Goal: Information Seeking & Learning: Understand process/instructions

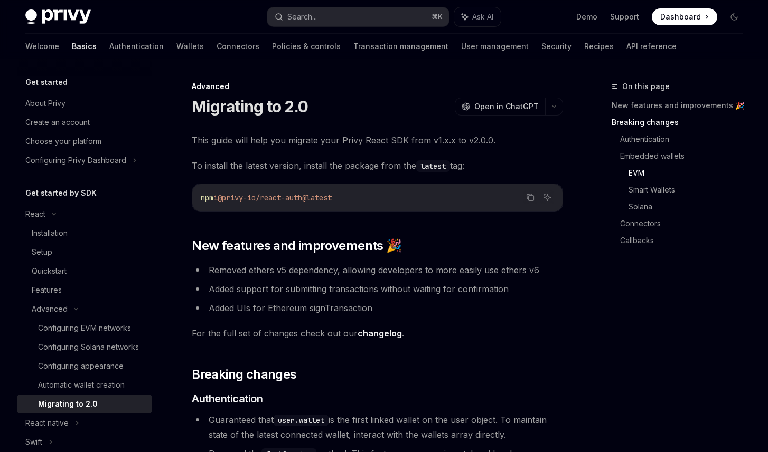
scroll to position [1715, 0]
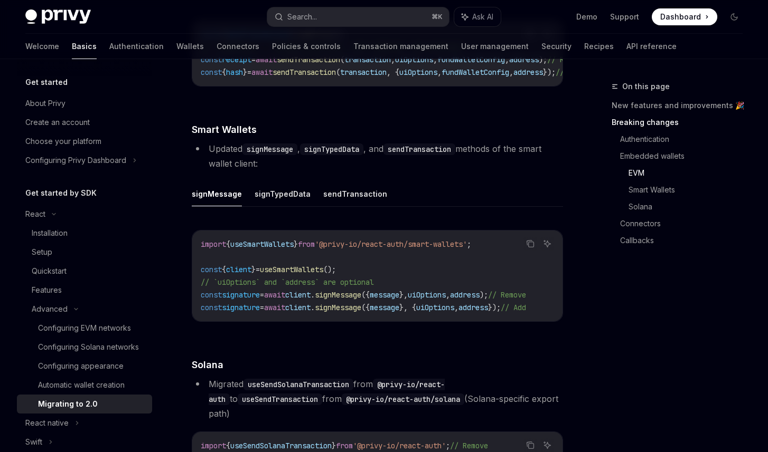
click at [428, 249] on span "'@privy-io/react-auth/smart-wallets'" at bounding box center [391, 245] width 152 height 10
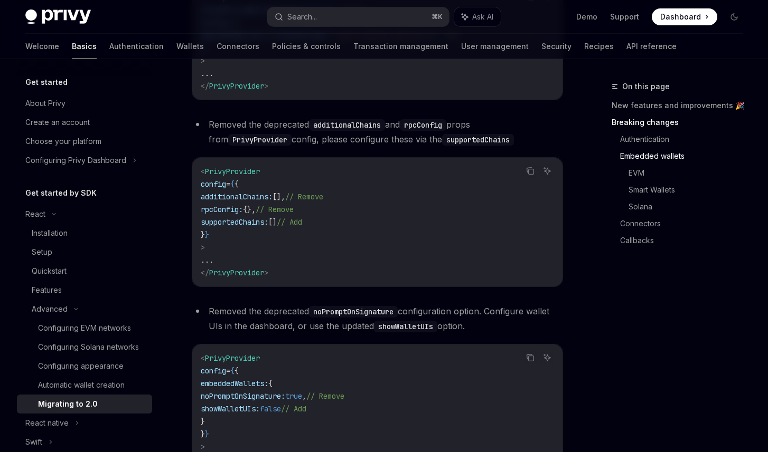
scroll to position [1741, 0]
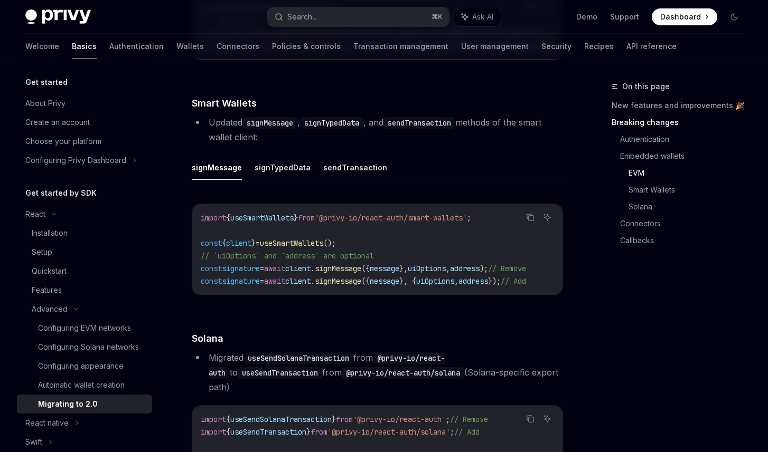
click at [429, 223] on span "'@privy-io/react-auth/smart-wallets'" at bounding box center [391, 218] width 152 height 10
drag, startPoint x: 338, startPoint y: 228, endPoint x: 488, endPoint y: 227, distance: 149.4
click at [467, 223] on span "'@privy-io/react-auth/smart-wallets'" at bounding box center [391, 218] width 152 height 10
copy span "@privy-io/react-auth/smart-wallets"
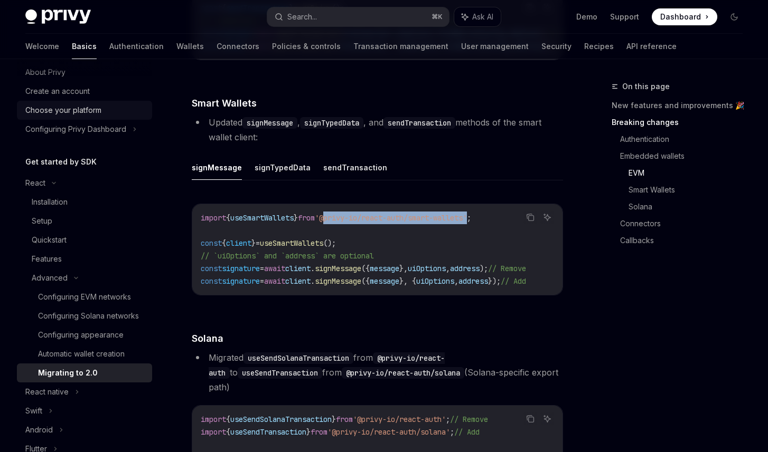
scroll to position [32, 0]
click at [58, 219] on div "Setup" at bounding box center [89, 220] width 114 height 13
type textarea "*"
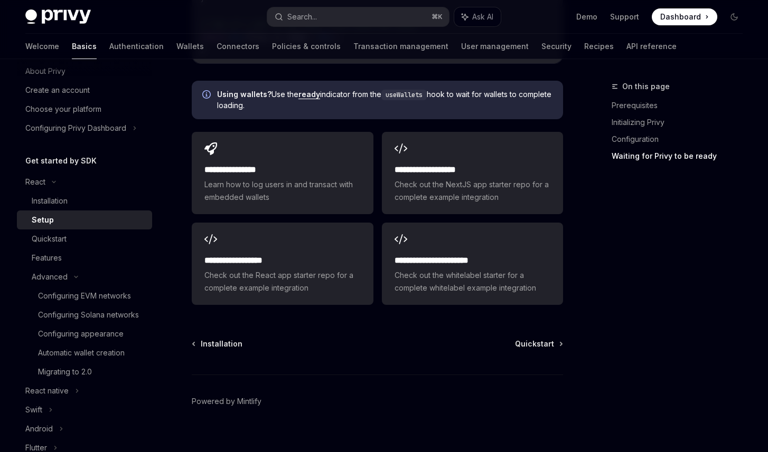
scroll to position [1364, 0]
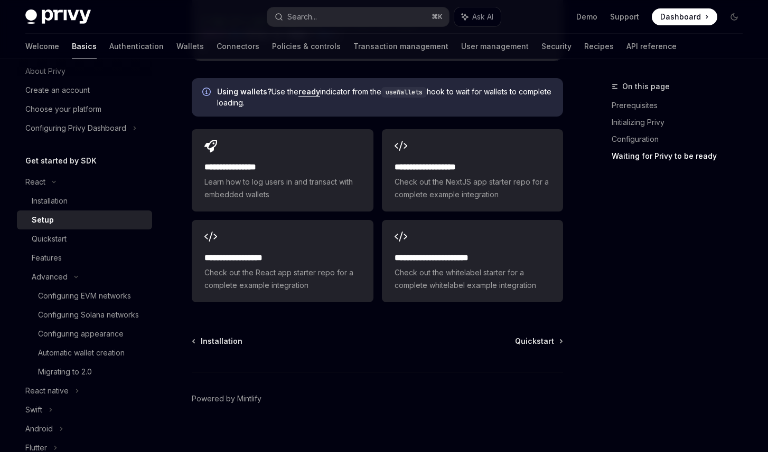
click at [101, 215] on div "Setup" at bounding box center [89, 220] width 114 height 13
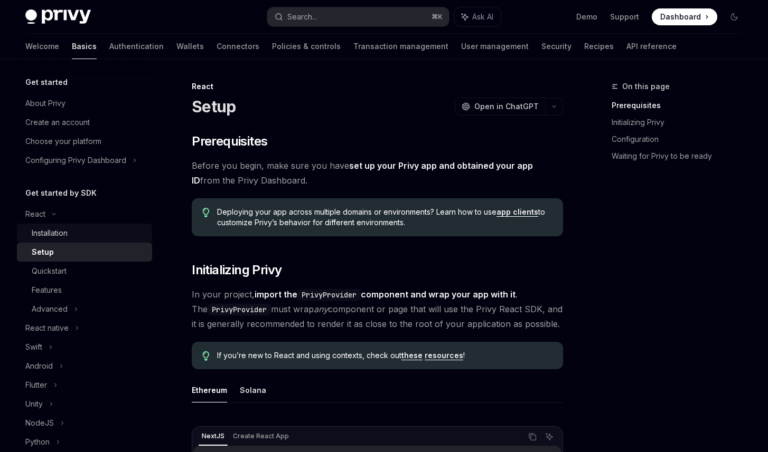
click at [57, 231] on div "Installation" at bounding box center [50, 233] width 36 height 13
type textarea "*"
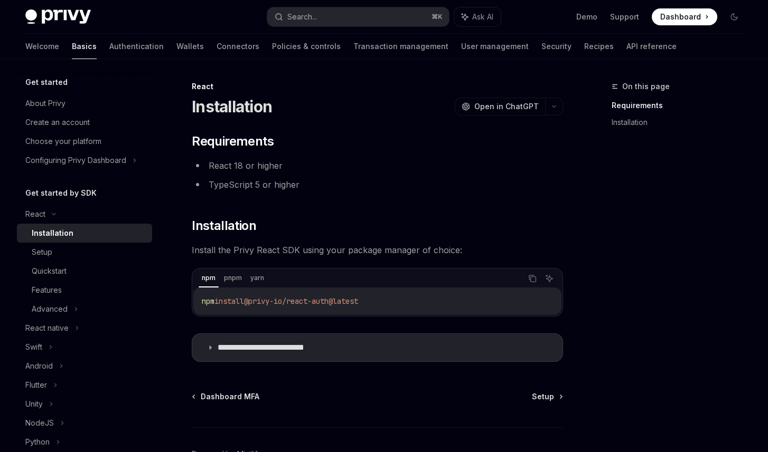
scroll to position [67, 0]
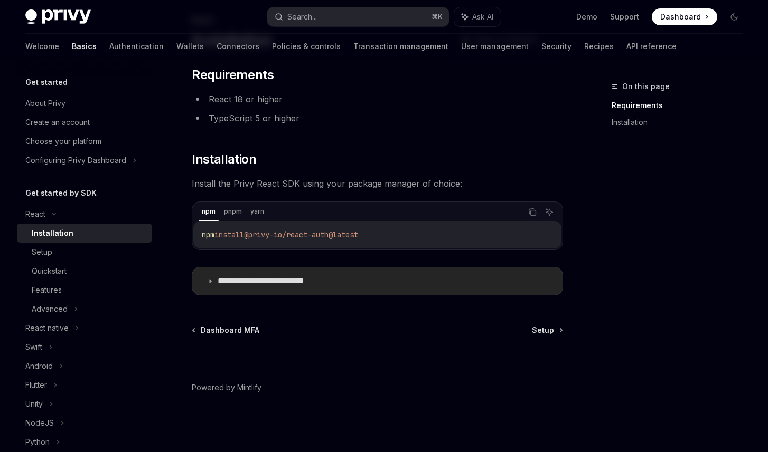
click at [245, 285] on p "**********" at bounding box center [276, 281] width 119 height 11
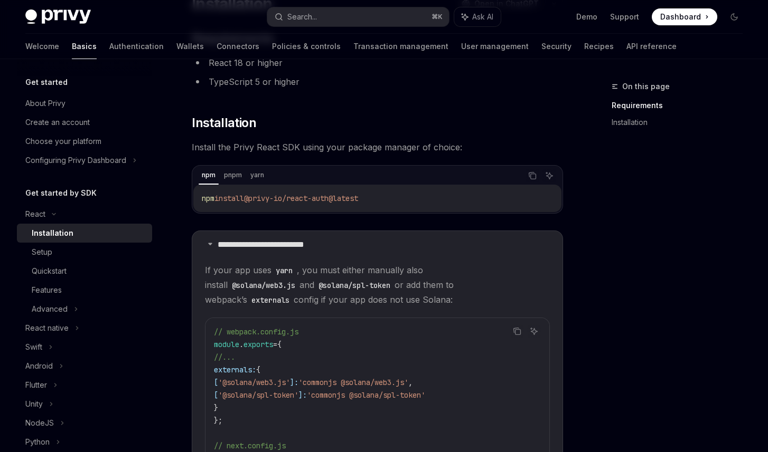
scroll to position [104, 0]
click at [330, 22] on button "Search... ⌘ K" at bounding box center [358, 16] width 182 height 19
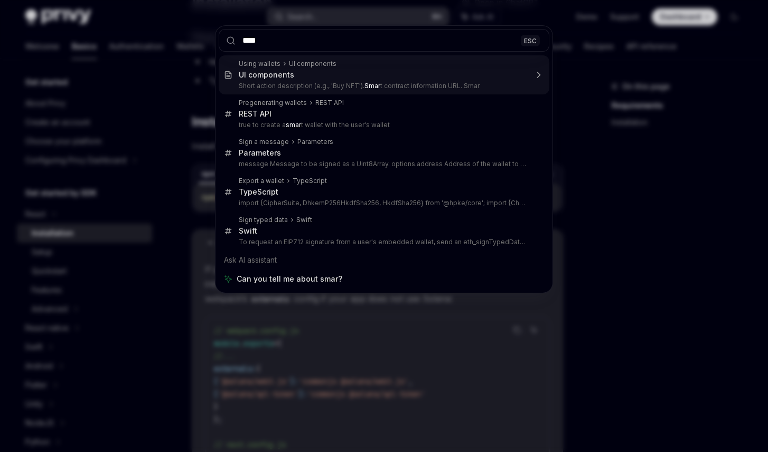
type input "*****"
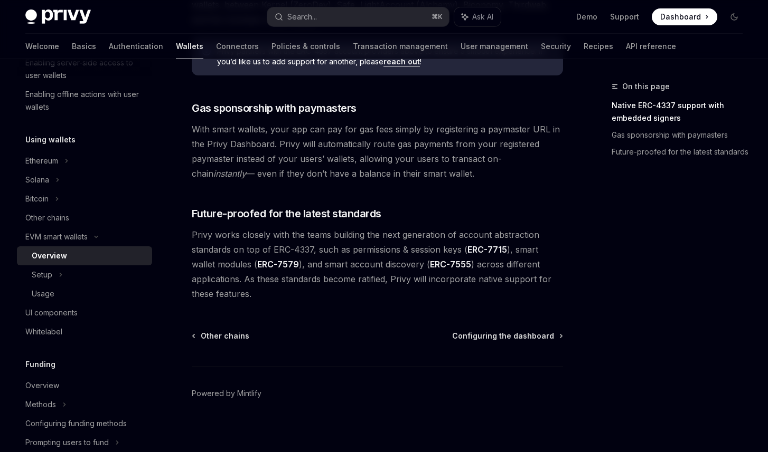
scroll to position [820, 0]
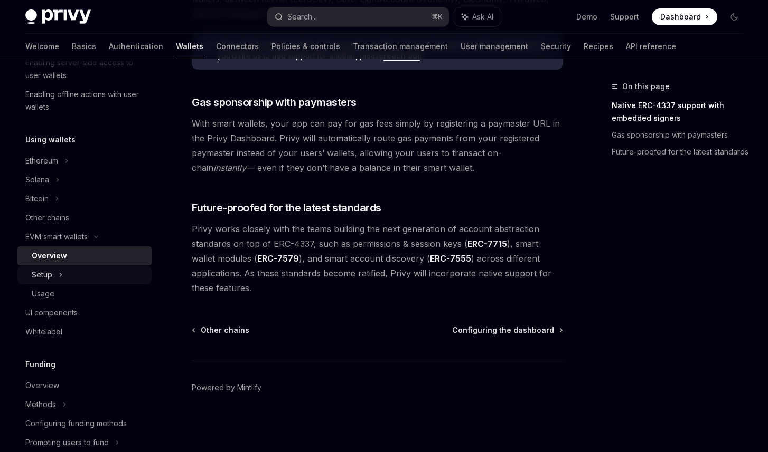
click at [46, 273] on div "Setup" at bounding box center [42, 275] width 21 height 13
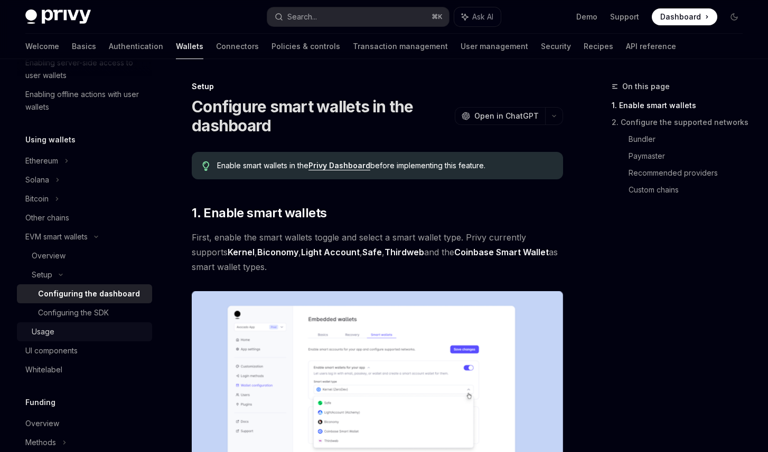
click at [71, 332] on div "Usage" at bounding box center [89, 332] width 114 height 13
type textarea "*"
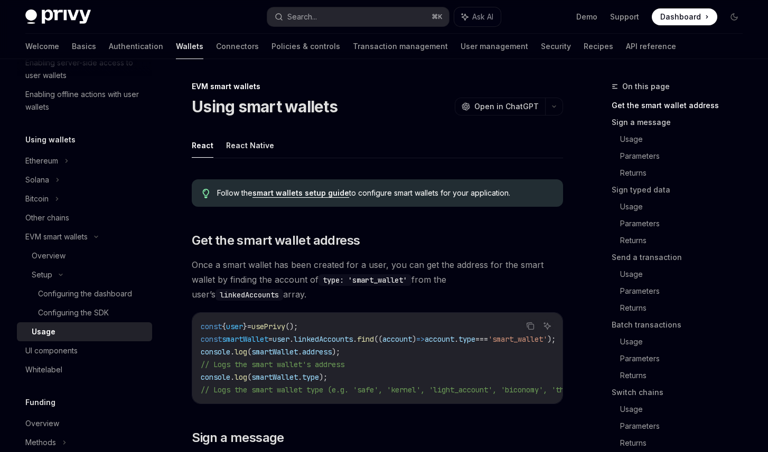
click at [635, 125] on link "Sign a message" at bounding box center [680, 122] width 139 height 17
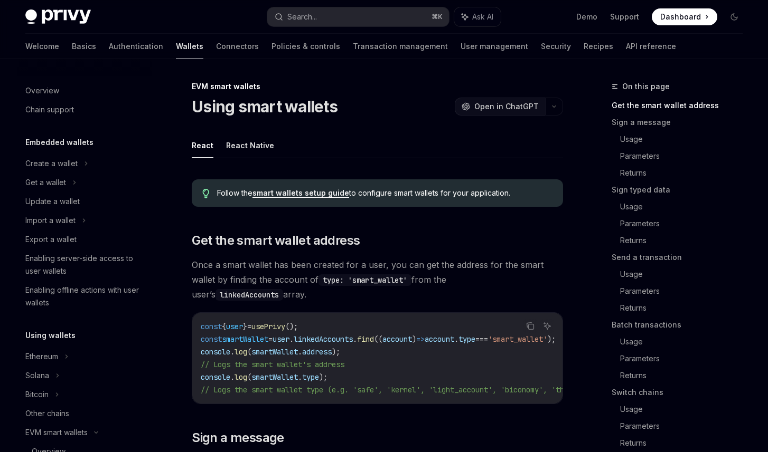
click at [515, 112] on button "OpenAI Open in ChatGPT" at bounding box center [500, 107] width 90 height 18
click at [273, 245] on span "Get the smart wallet address" at bounding box center [276, 240] width 168 height 17
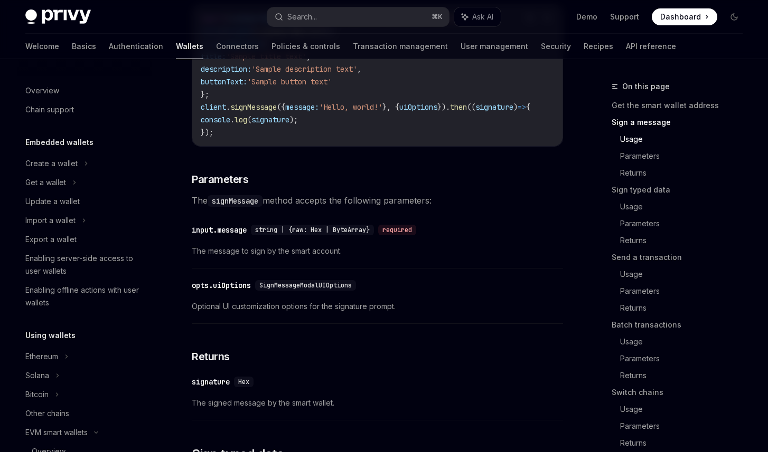
scroll to position [571, 0]
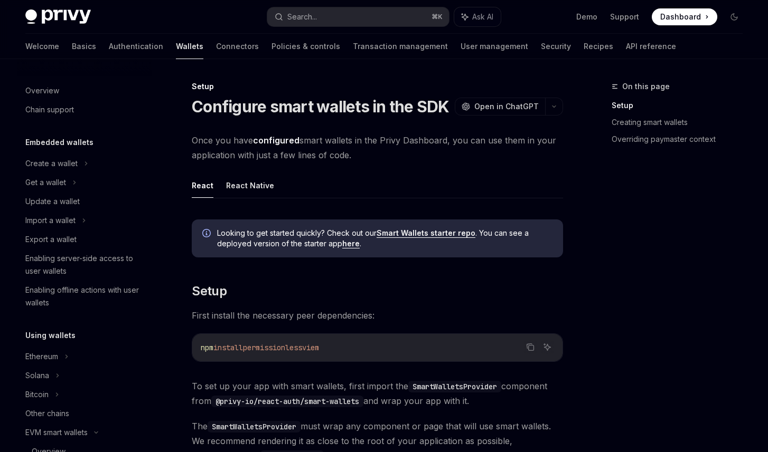
scroll to position [253, 0]
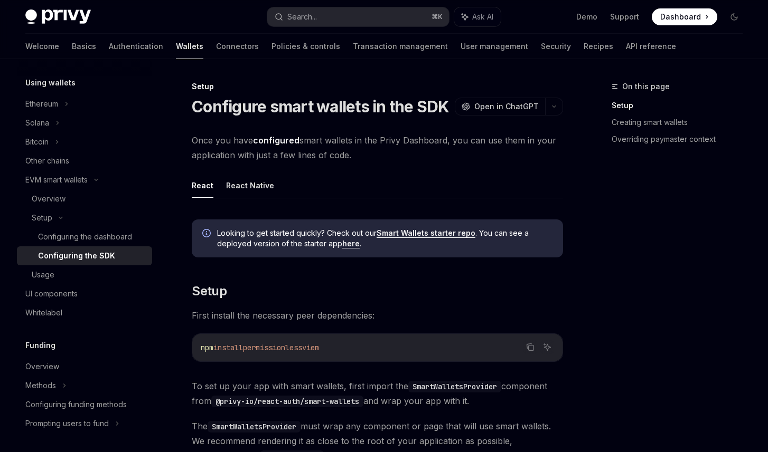
click at [270, 349] on span "permissionless" at bounding box center [272, 348] width 59 height 10
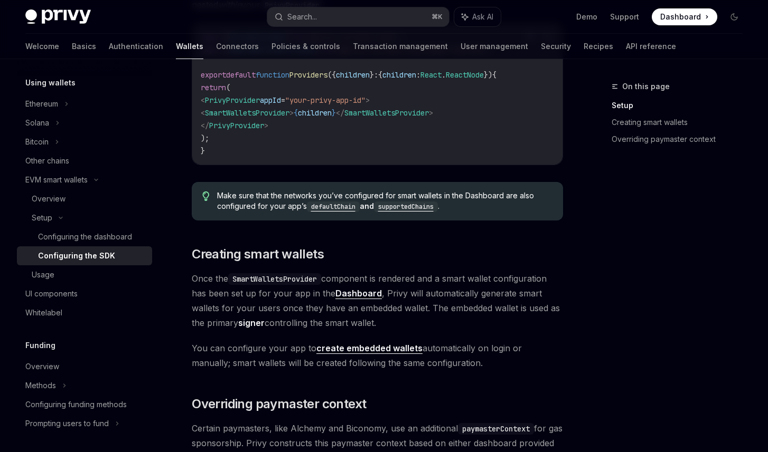
scroll to position [381, 0]
